Goal: Information Seeking & Learning: Understand process/instructions

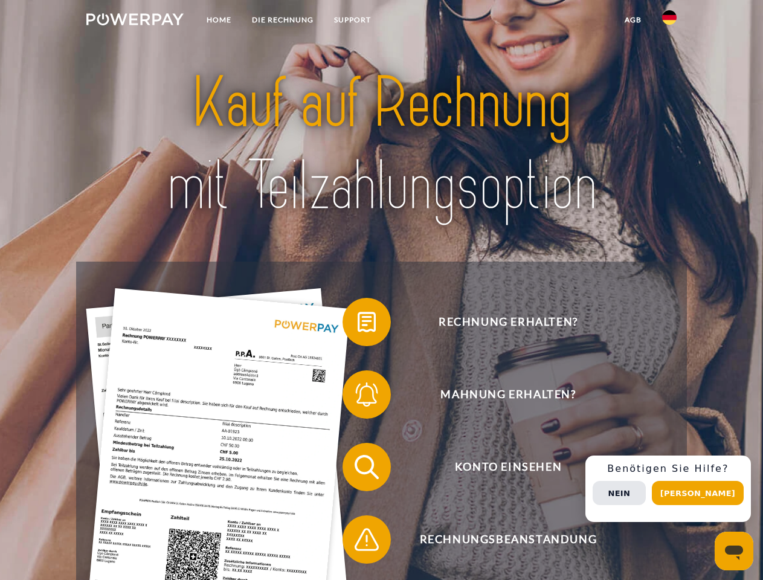
click at [135, 21] on img at bounding box center [134, 19] width 97 height 12
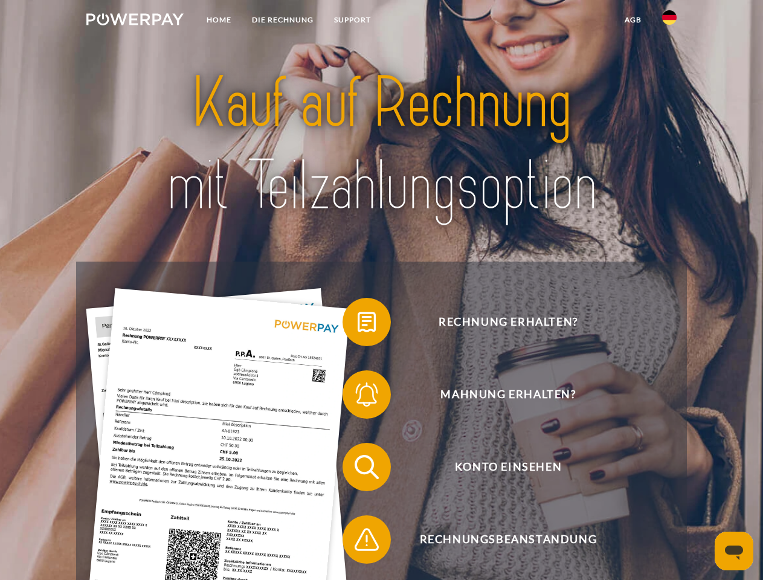
click at [669, 21] on img at bounding box center [669, 17] width 14 height 14
click at [632, 20] on link "agb" at bounding box center [632, 20] width 37 height 22
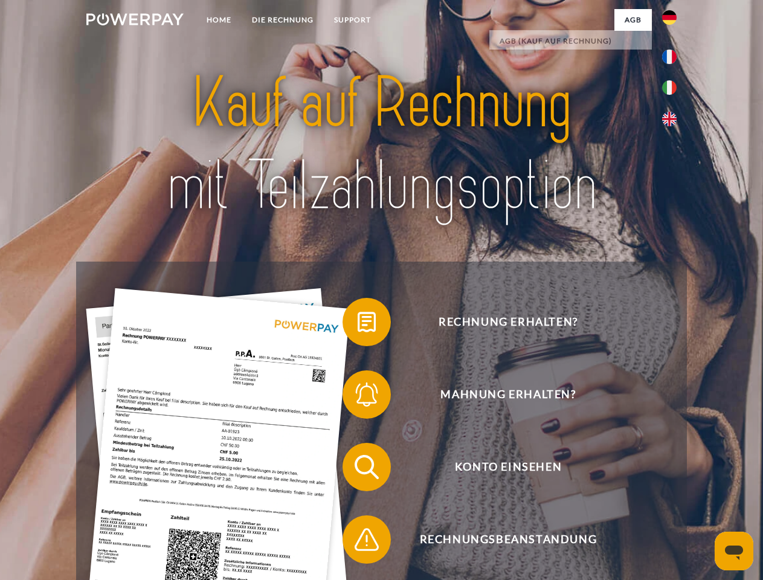
click at [358, 324] on span at bounding box center [348, 322] width 60 height 60
click at [358, 397] on span at bounding box center [348, 394] width 60 height 60
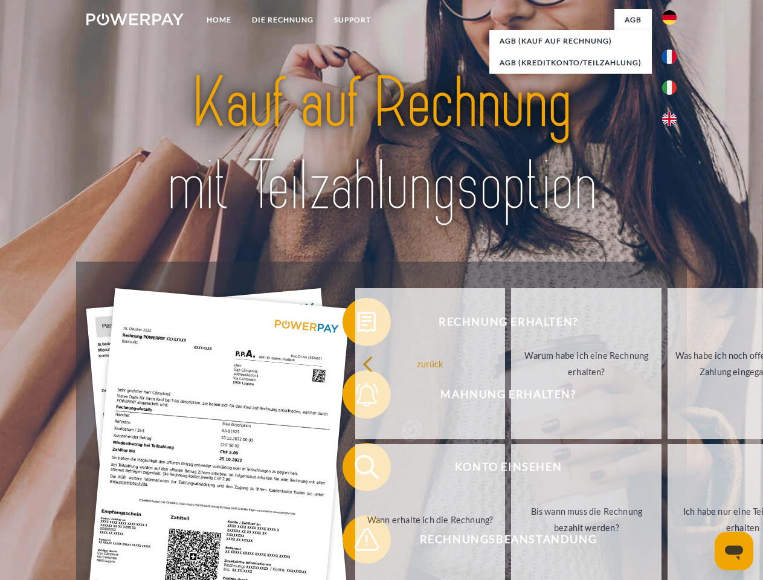
click at [511, 469] on link "Bis wann muss die Rechnung bezahlt werden?" at bounding box center [586, 519] width 150 height 151
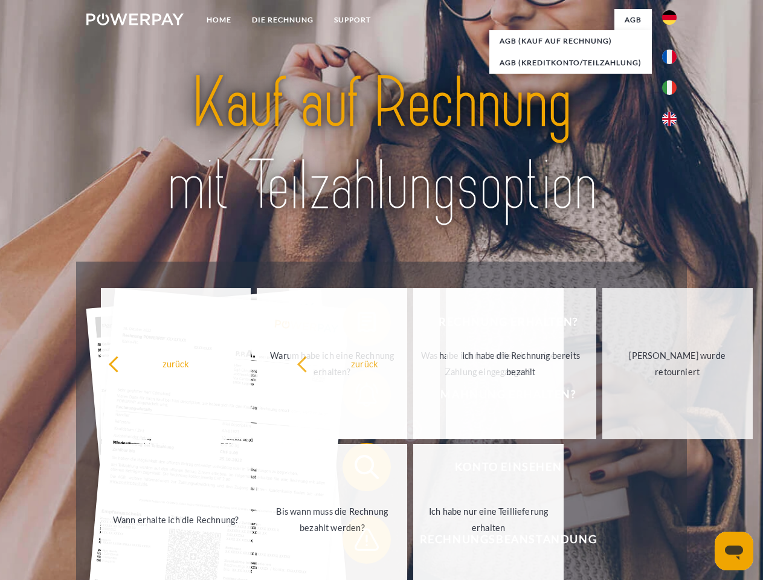
click at [358, 542] on span at bounding box center [348, 539] width 60 height 60
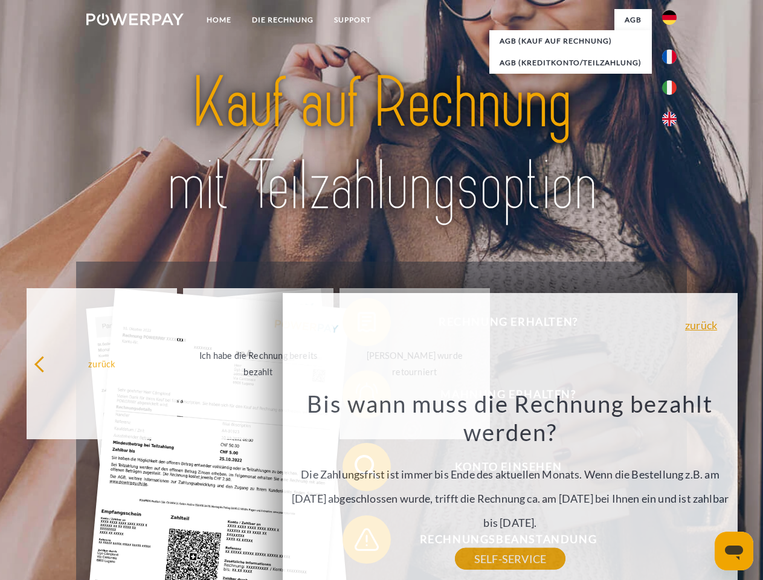
click at [672, 489] on div "Rechnung erhalten? Mahnung erhalten? Konto einsehen" at bounding box center [381, 503] width 610 height 483
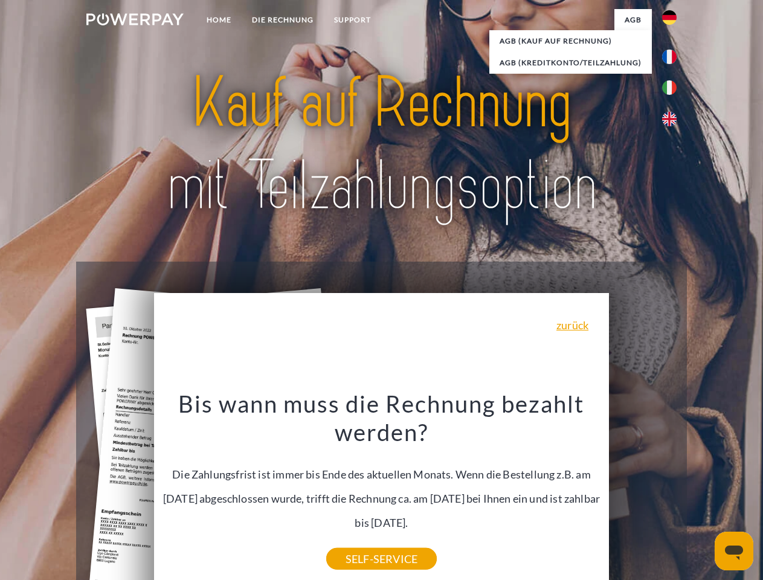
click at [643, 491] on span "Konto einsehen" at bounding box center [508, 467] width 296 height 48
click at [702, 493] on header "Home DIE RECHNUNG SUPPORT" at bounding box center [381, 417] width 763 height 834
